Goal: Use online tool/utility: Use online tool/utility

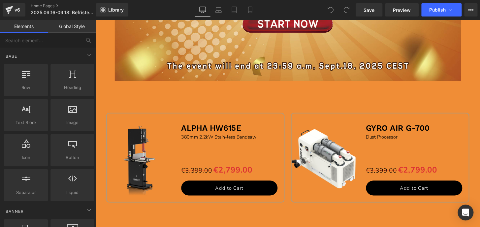
scroll to position [420, 0]
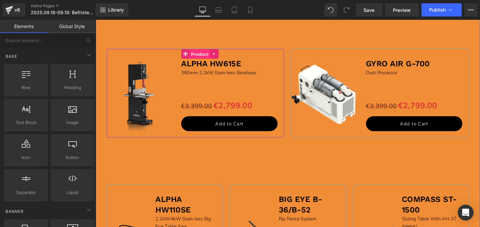
click at [193, 53] on span "Product" at bounding box center [203, 55] width 21 height 10
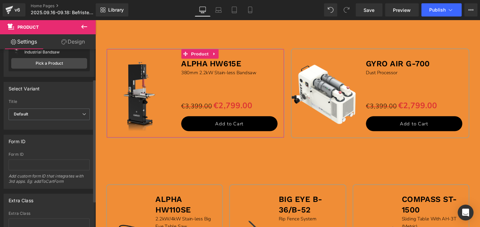
scroll to position [0, 0]
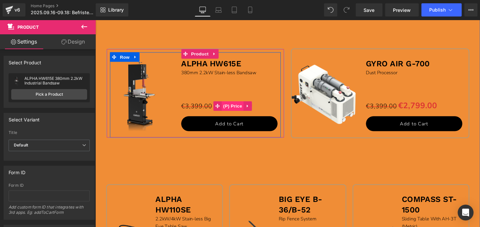
click at [238, 107] on span "(P) Price" at bounding box center [237, 109] width 23 height 10
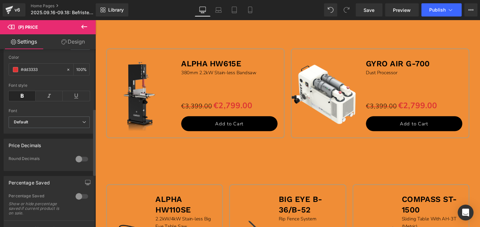
scroll to position [210, 0]
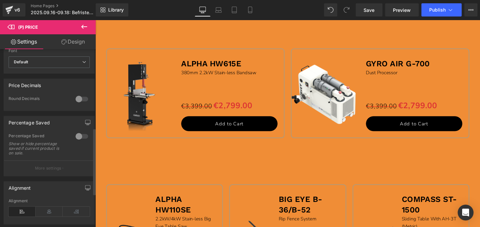
click at [82, 141] on div at bounding box center [82, 136] width 16 height 11
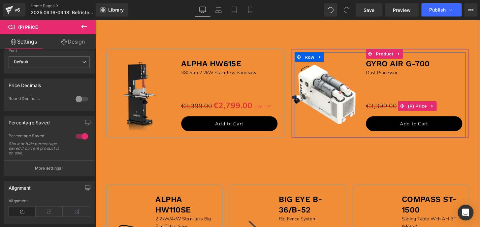
drag, startPoint x: 429, startPoint y: 109, endPoint x: 153, endPoint y: 152, distance: 279.6
click at [429, 109] on span "(P) Price" at bounding box center [429, 109] width 23 height 10
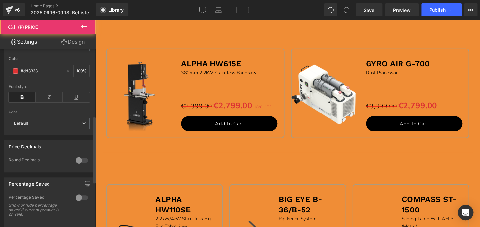
scroll to position [180, 0]
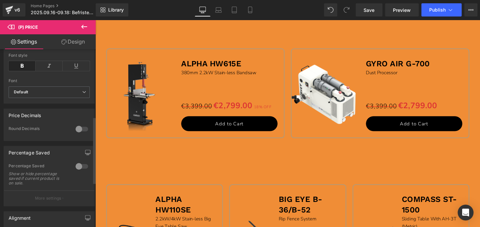
click at [80, 170] on div at bounding box center [82, 166] width 16 height 11
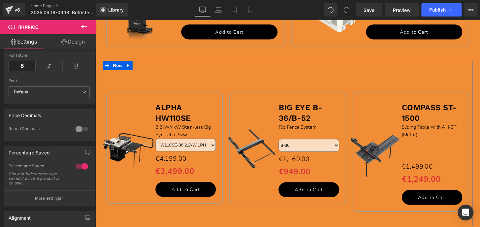
scroll to position [540, 0]
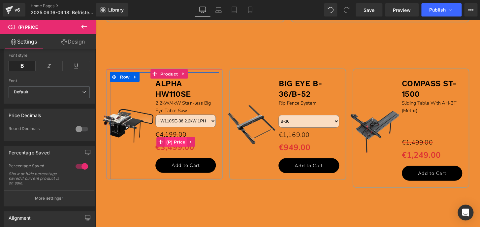
click at [181, 142] on span "(P) Price" at bounding box center [178, 147] width 23 height 10
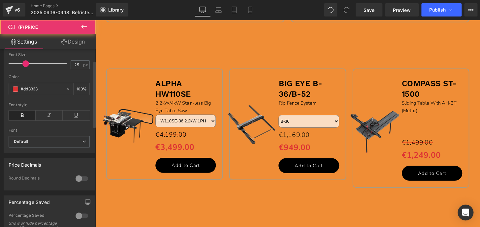
scroll to position [150, 0]
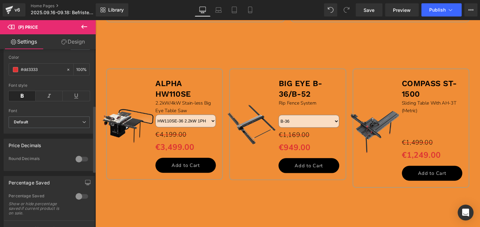
click at [81, 198] on div at bounding box center [82, 196] width 16 height 11
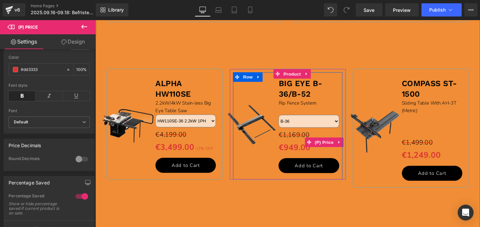
drag, startPoint x: 324, startPoint y: 141, endPoint x: 188, endPoint y: 190, distance: 145.1
click at [324, 142] on span "(P) Price" at bounding box center [332, 147] width 23 height 10
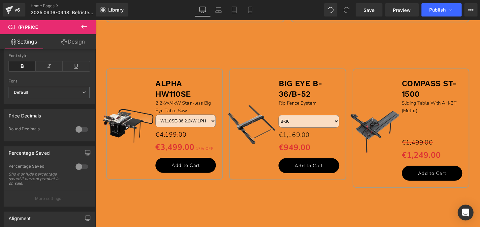
scroll to position [180, 0]
click at [81, 170] on div at bounding box center [82, 166] width 16 height 11
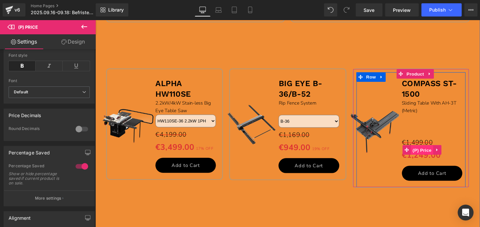
click at [430, 155] on span "(P) Price" at bounding box center [434, 155] width 23 height 10
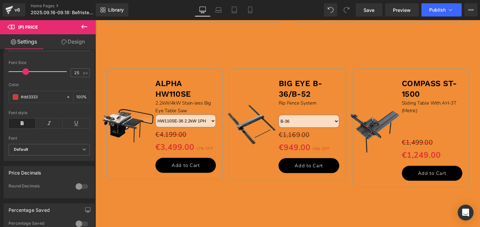
scroll to position [150, 0]
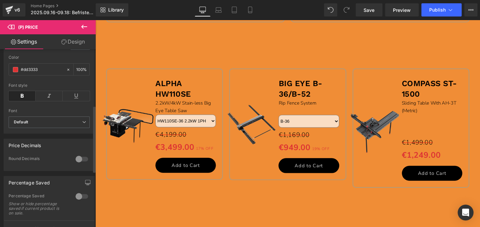
click at [79, 198] on div at bounding box center [82, 196] width 16 height 11
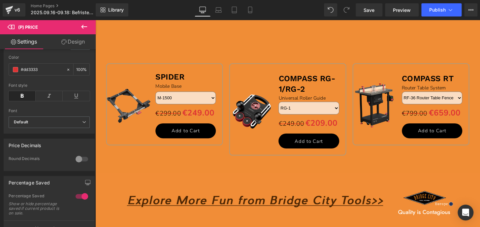
scroll to position [720, 0]
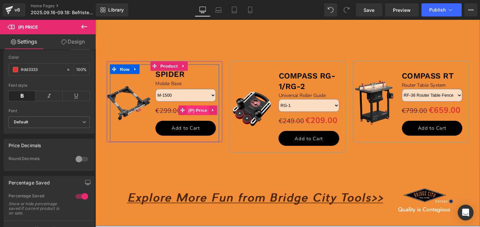
click at [192, 111] on span "(P) Price" at bounding box center [201, 114] width 23 height 10
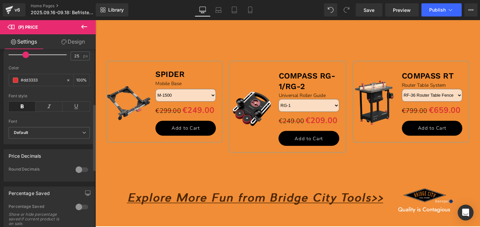
scroll to position [150, 0]
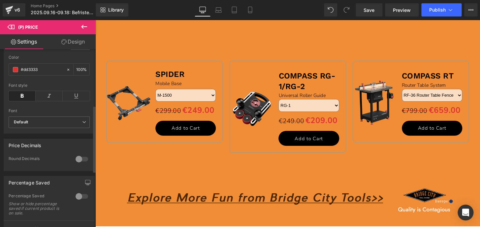
drag, startPoint x: 79, startPoint y: 198, endPoint x: 42, endPoint y: 182, distance: 41.1
click at [79, 198] on div at bounding box center [82, 196] width 16 height 11
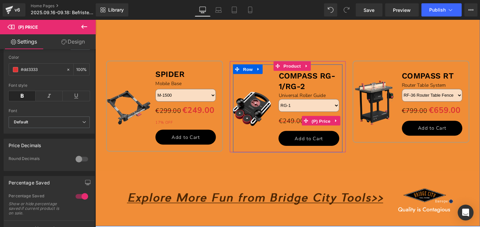
click at [318, 125] on span "(P) Price" at bounding box center [329, 125] width 23 height 10
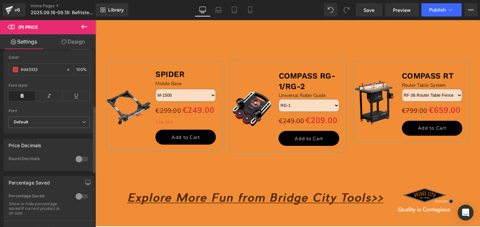
click at [83, 201] on div at bounding box center [82, 196] width 16 height 11
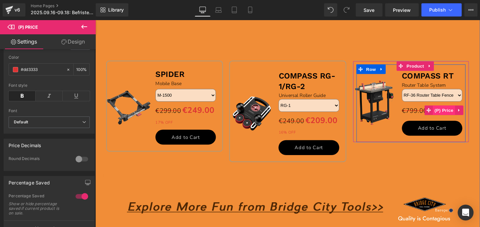
click at [446, 113] on span "(P) Price" at bounding box center [457, 114] width 23 height 10
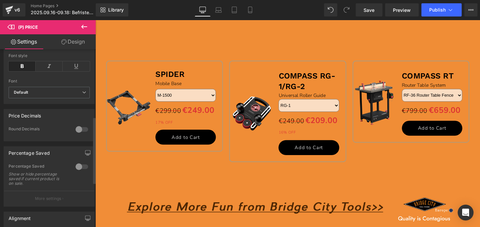
scroll to position [180, 0]
click at [81, 170] on div at bounding box center [82, 166] width 16 height 11
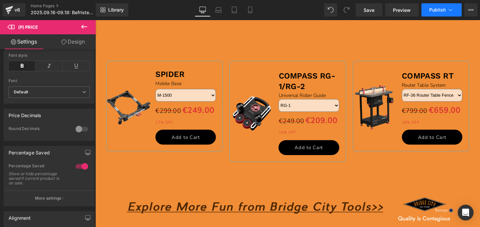
click at [439, 12] on span "Publish" at bounding box center [437, 9] width 17 height 5
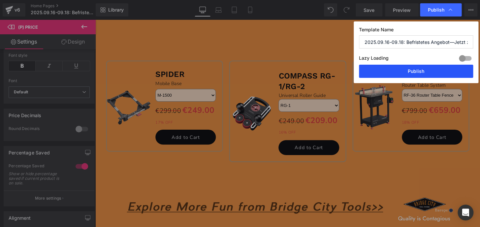
click at [428, 69] on button "Publish" at bounding box center [416, 71] width 114 height 13
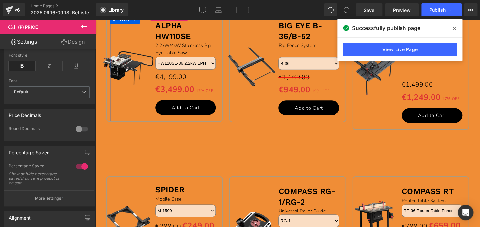
scroll to position [570, 0]
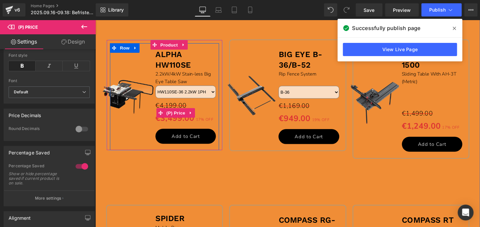
click at [184, 115] on span "€3,499.00" at bounding box center [178, 122] width 40 height 15
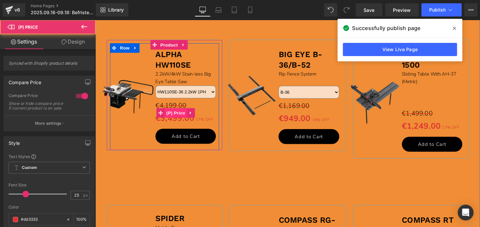
click at [182, 112] on span "(P) Price" at bounding box center [178, 117] width 23 height 10
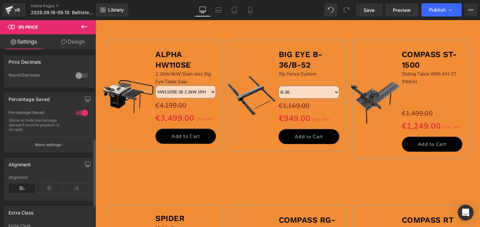
scroll to position [240, 0]
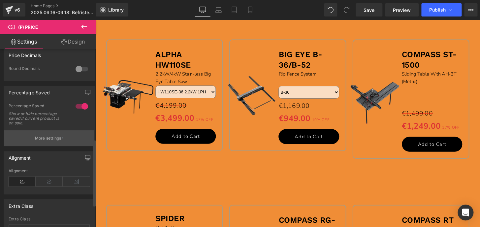
click at [54, 141] on p "More settings" at bounding box center [48, 138] width 26 height 6
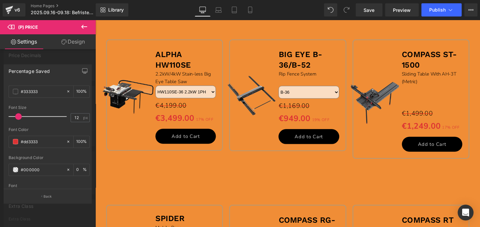
scroll to position [180, 0]
click at [17, 142] on span at bounding box center [15, 141] width 5 height 5
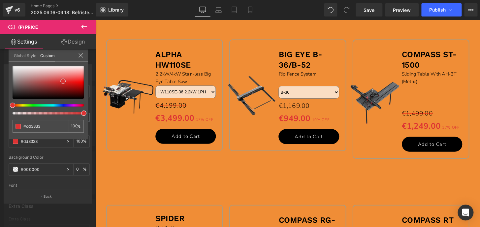
click at [17, 88] on div at bounding box center [48, 82] width 71 height 33
drag, startPoint x: 17, startPoint y: 88, endPoint x: 14, endPoint y: 99, distance: 11.3
click at [14, 99] on span at bounding box center [13, 98] width 5 height 5
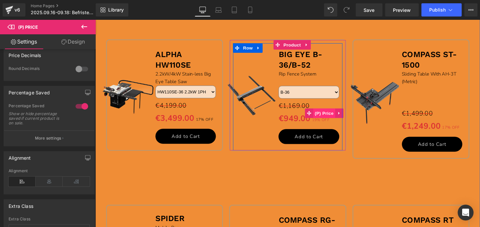
click at [321, 115] on span "(P) Price" at bounding box center [332, 117] width 23 height 10
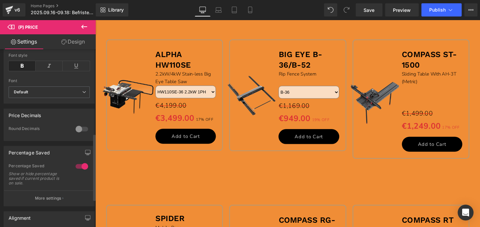
scroll to position [240, 0]
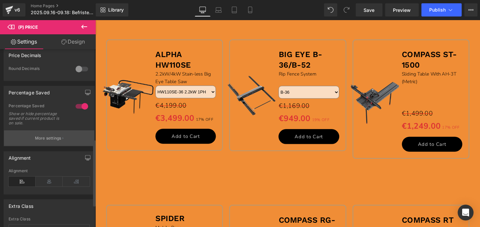
click at [48, 146] on button "More settings" at bounding box center [49, 138] width 90 height 16
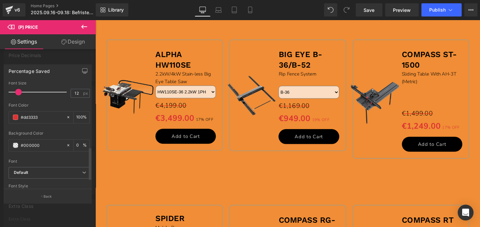
scroll to position [210, 0]
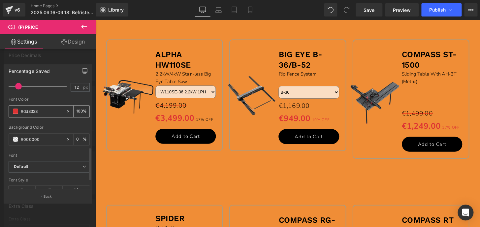
click at [14, 112] on span at bounding box center [15, 111] width 5 height 5
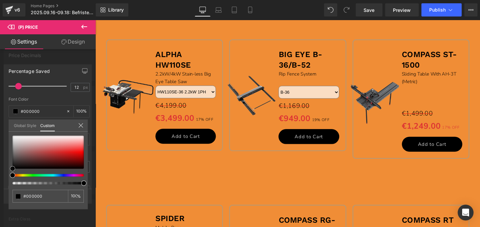
drag, startPoint x: 16, startPoint y: 165, endPoint x: 6, endPoint y: 171, distance: 12.5
click at [6, 171] on div "Percentage Saved Text Styles Custom Custom Setup Global Style Custom Setup Glob…" at bounding box center [48, 131] width 96 height 144
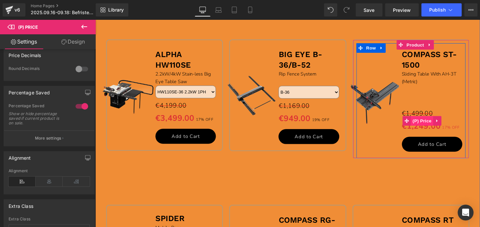
click at [434, 126] on span "(P) Price" at bounding box center [434, 125] width 23 height 10
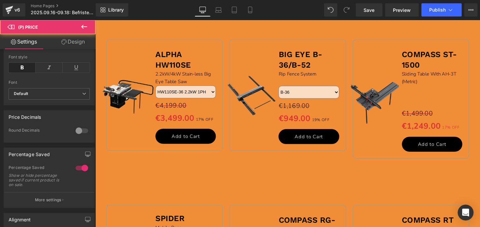
scroll to position [180, 0]
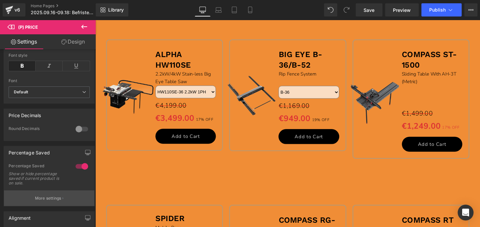
click at [43, 200] on p "More settings" at bounding box center [48, 198] width 26 height 6
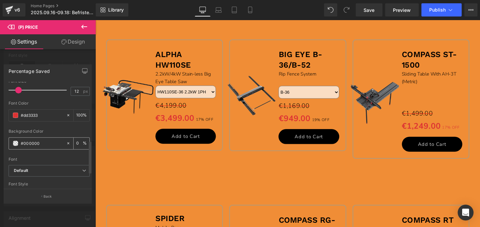
scroll to position [210, 0]
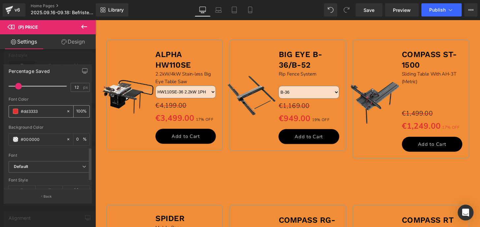
click at [16, 110] on span at bounding box center [15, 111] width 5 height 5
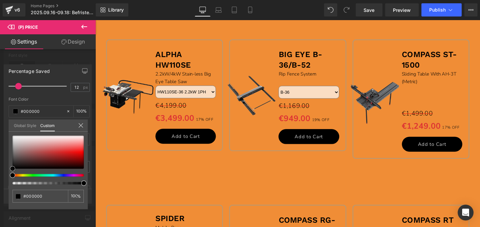
drag, startPoint x: 12, startPoint y: 166, endPoint x: 17, endPoint y: 183, distance: 17.7
click at [9, 170] on div "#dd3333 100 %" at bounding box center [48, 173] width 79 height 74
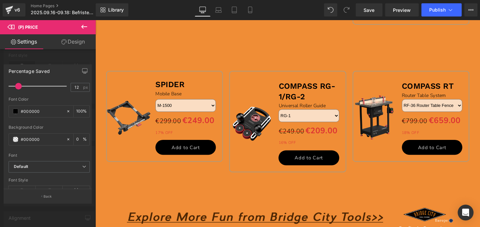
scroll to position [720, 0]
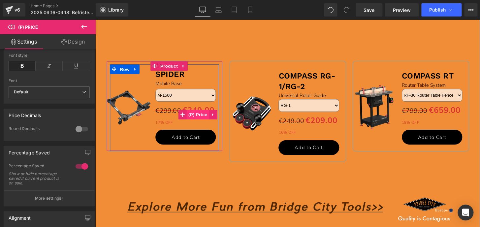
click at [190, 117] on span "(P) Price" at bounding box center [201, 118] width 23 height 10
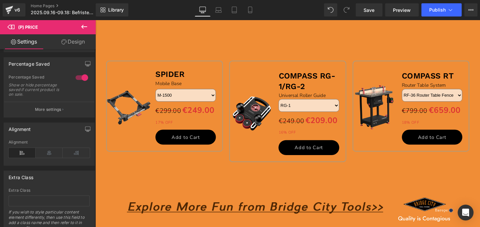
scroll to position [270, 0]
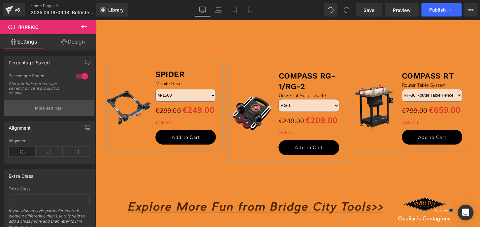
click at [47, 109] on p "More settings" at bounding box center [48, 108] width 26 height 6
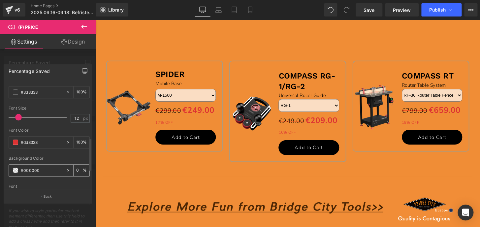
scroll to position [180, 0]
click at [14, 142] on span at bounding box center [15, 141] width 5 height 5
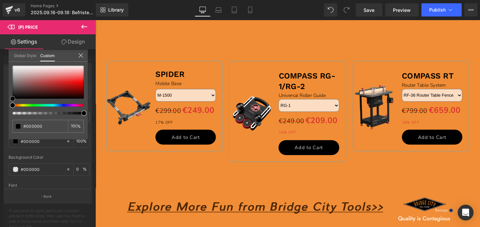
drag, startPoint x: 11, startPoint y: 99, endPoint x: 6, endPoint y: 103, distance: 5.4
click at [6, 103] on div "Percentage Saved Text Styles Custom Custom Setup Global Style Custom Setup Glob…" at bounding box center [48, 131] width 96 height 144
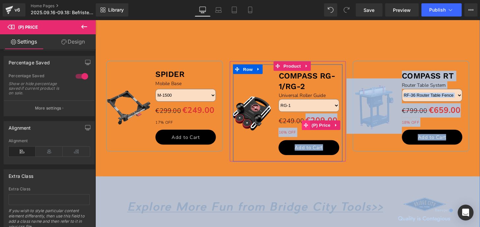
click at [318, 130] on span "(P) Price" at bounding box center [329, 129] width 23 height 10
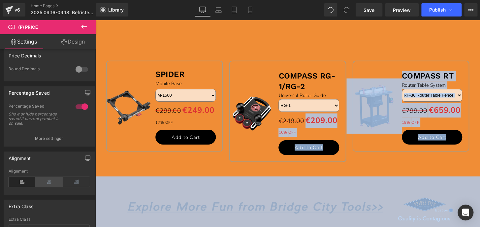
scroll to position [240, 0]
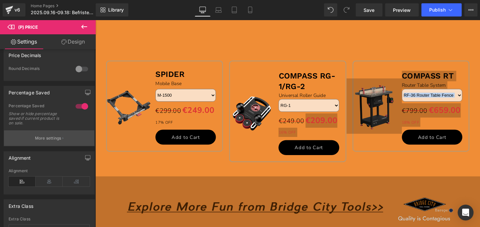
drag, startPoint x: 51, startPoint y: 142, endPoint x: 48, endPoint y: 149, distance: 7.4
click at [50, 141] on p "More settings" at bounding box center [48, 138] width 26 height 6
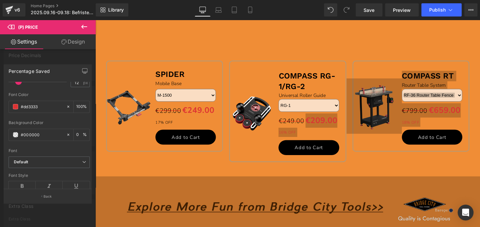
scroll to position [235, 0]
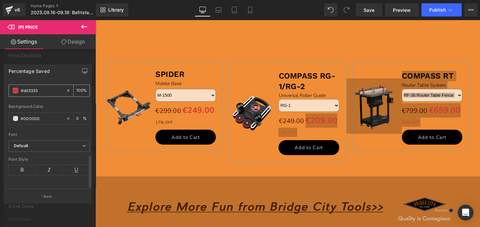
click at [15, 88] on span at bounding box center [15, 90] width 5 height 5
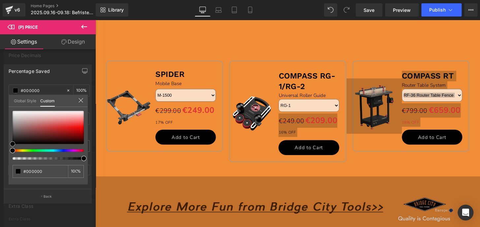
click at [5, 146] on div "Percentage Saved Text Styles Custom Custom Setup Global Style Custom Setup Glob…" at bounding box center [48, 131] width 96 height 144
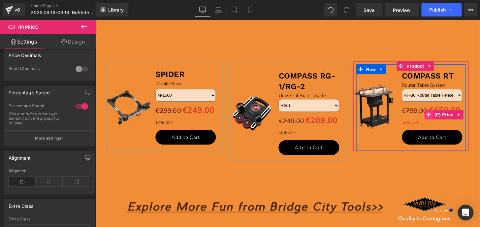
click at [440, 115] on span at bounding box center [441, 118] width 9 height 10
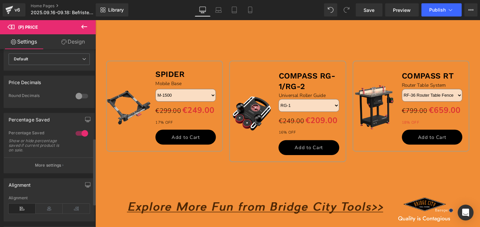
scroll to position [240, 0]
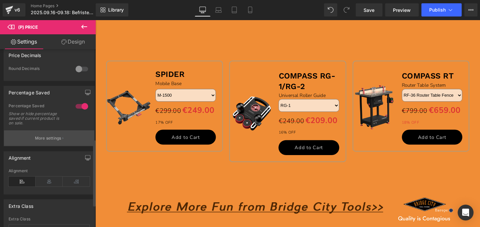
click at [42, 141] on p "More settings" at bounding box center [48, 138] width 26 height 6
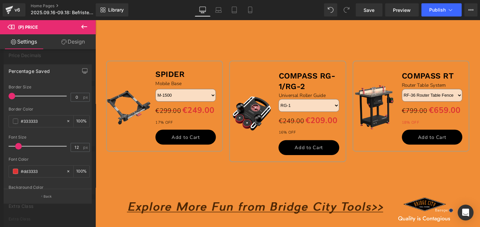
scroll to position [235, 0]
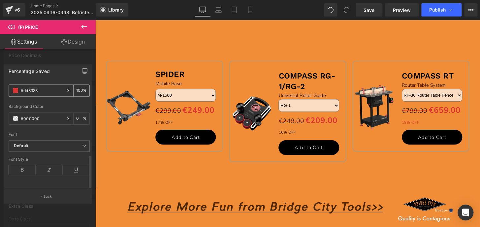
click at [13, 88] on span at bounding box center [15, 90] width 5 height 5
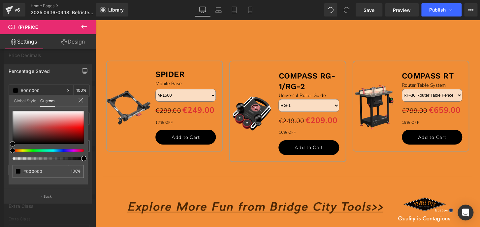
drag, startPoint x: 22, startPoint y: 142, endPoint x: 0, endPoint y: 144, distance: 22.6
click at [0, 144] on div "Percentage Saved Text Styles Custom Custom Setup Global Style Custom Setup Glob…" at bounding box center [48, 131] width 96 height 144
click at [429, 13] on button "Publish" at bounding box center [441, 9] width 40 height 13
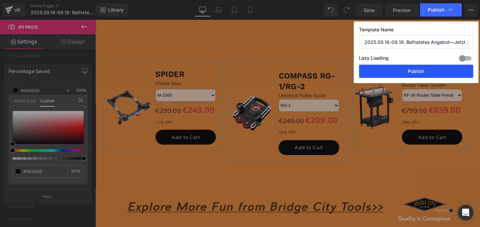
click at [424, 70] on button "Publish" at bounding box center [416, 71] width 114 height 13
